Goal: Book appointment/travel/reservation

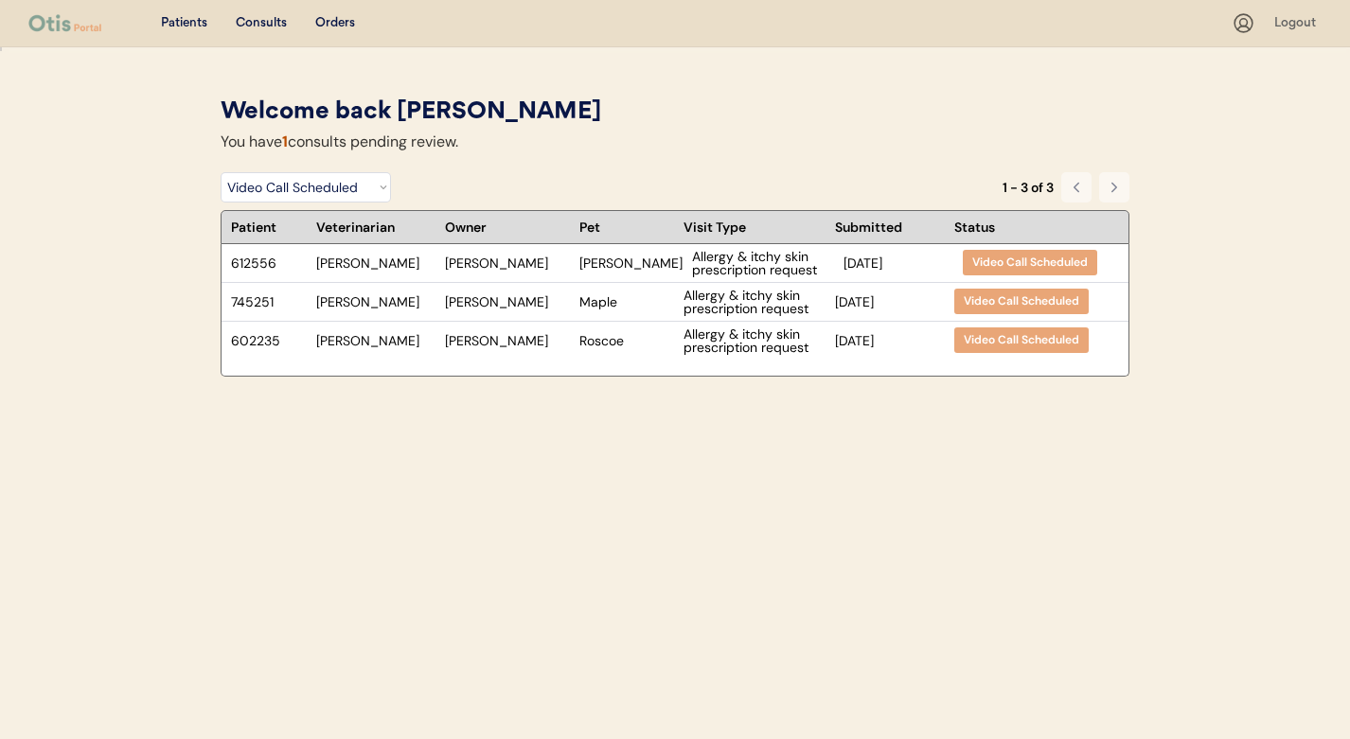
select select ""video_call_scheduled""
click at [734, 300] on div "Allergy & itchy skin prescription request" at bounding box center [755, 302] width 142 height 27
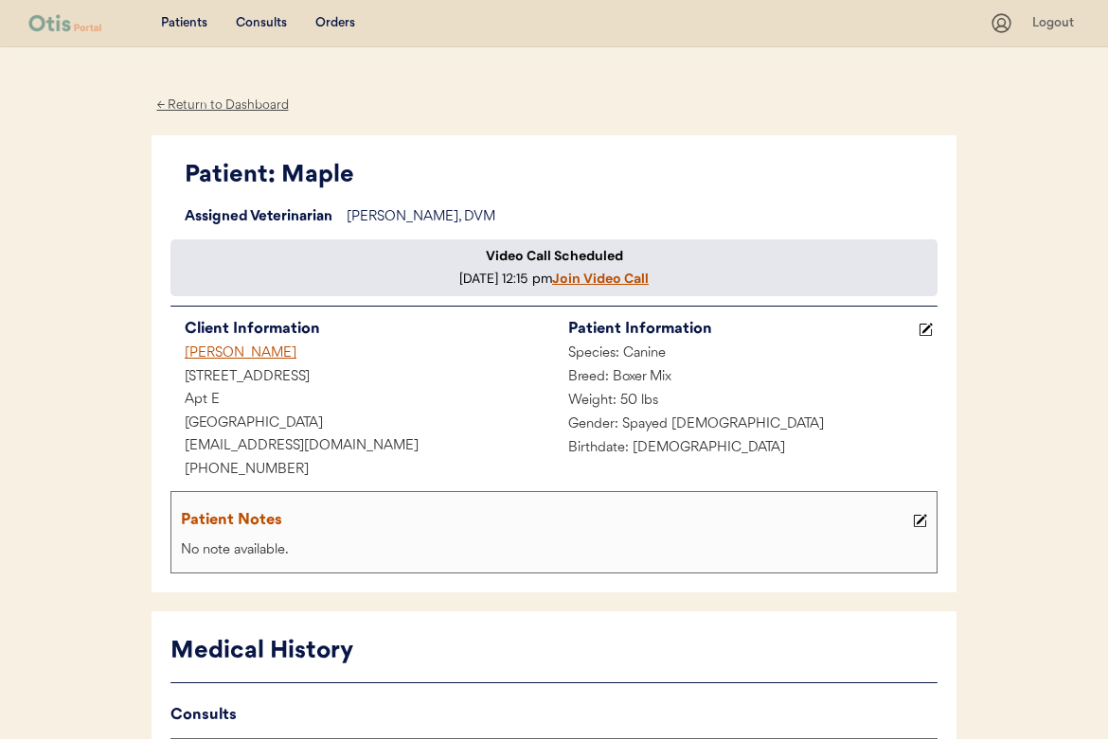
click at [517, 286] on div "[DATE] 12:15 pm Join Video Call" at bounding box center [554, 279] width 752 height 19
click at [552, 287] on u "Join Video Call" at bounding box center [600, 278] width 97 height 17
